Goal: Information Seeking & Learning: Learn about a topic

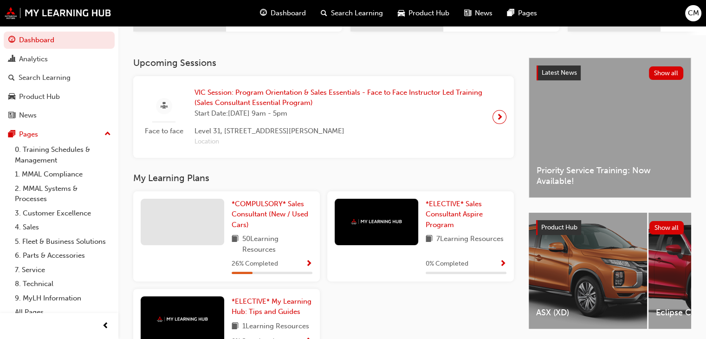
scroll to position [232, 0]
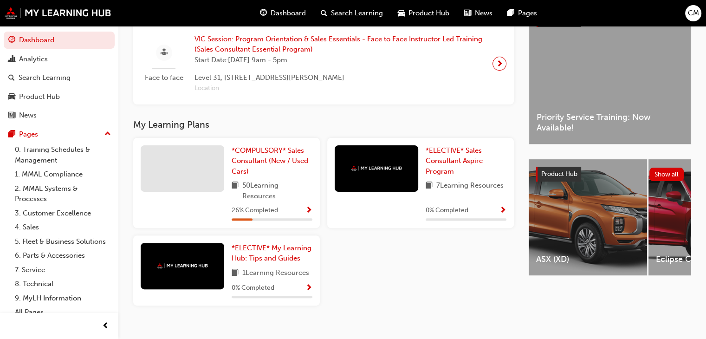
click at [278, 220] on div at bounding box center [272, 219] width 81 height 2
click at [307, 212] on span "Show Progress" at bounding box center [308, 211] width 7 height 8
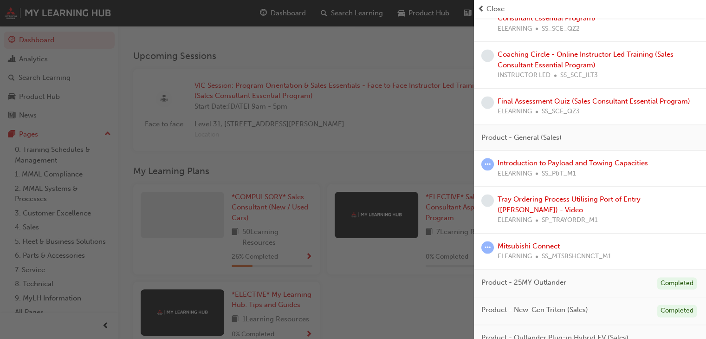
scroll to position [1300, 0]
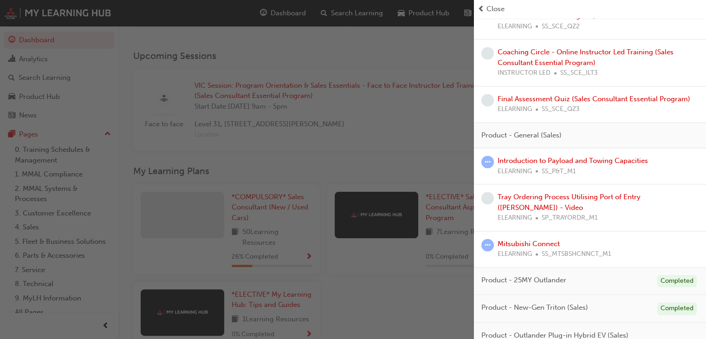
click at [590, 177] on div "ELEARNING SS_P&T_M1" at bounding box center [573, 171] width 150 height 11
click at [560, 165] on link "Introduction to Payload and Towing Capacities" at bounding box center [573, 160] width 150 height 8
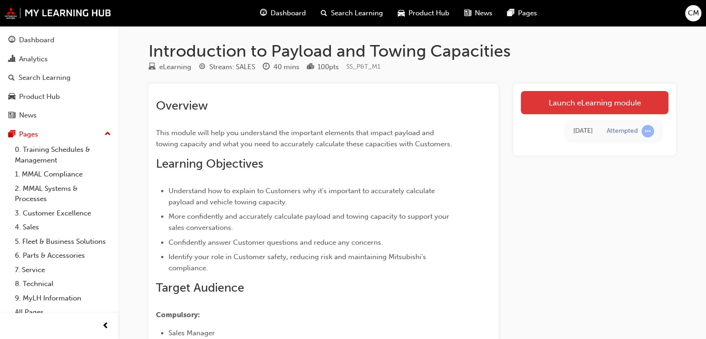
click at [613, 101] on link "Launch eLearning module" at bounding box center [595, 102] width 148 height 23
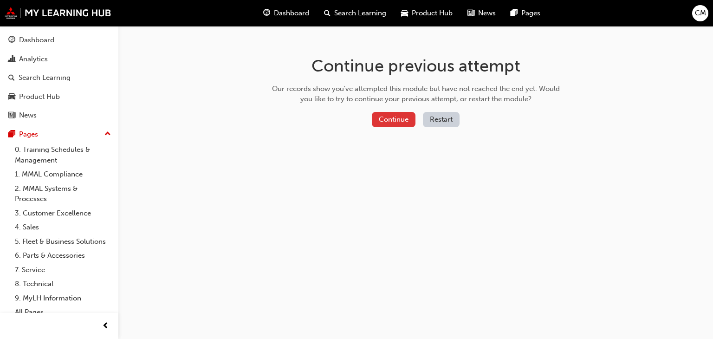
click at [404, 117] on button "Continue" at bounding box center [394, 119] width 44 height 15
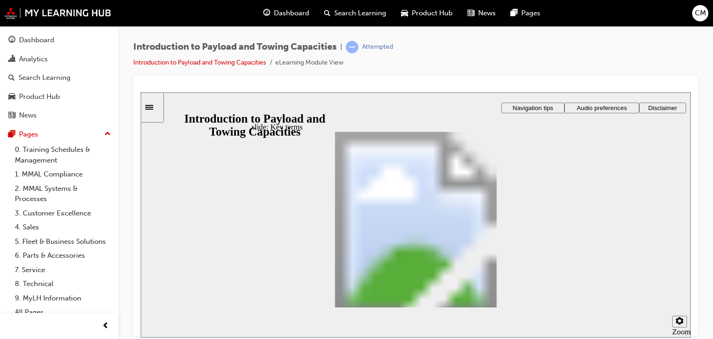
drag, startPoint x: 420, startPoint y: 272, endPoint x: 415, endPoint y: 277, distance: 6.2
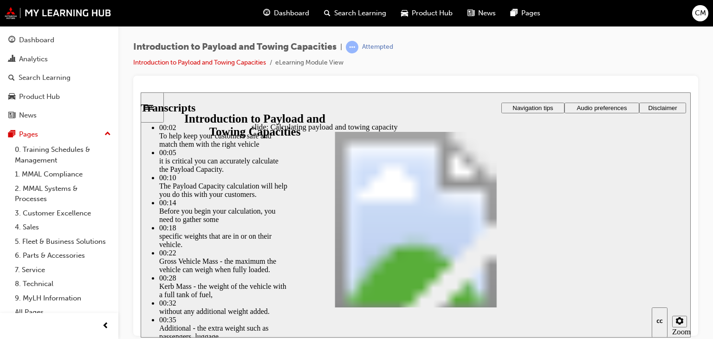
type input "93"
